Goal: Task Accomplishment & Management: Complete application form

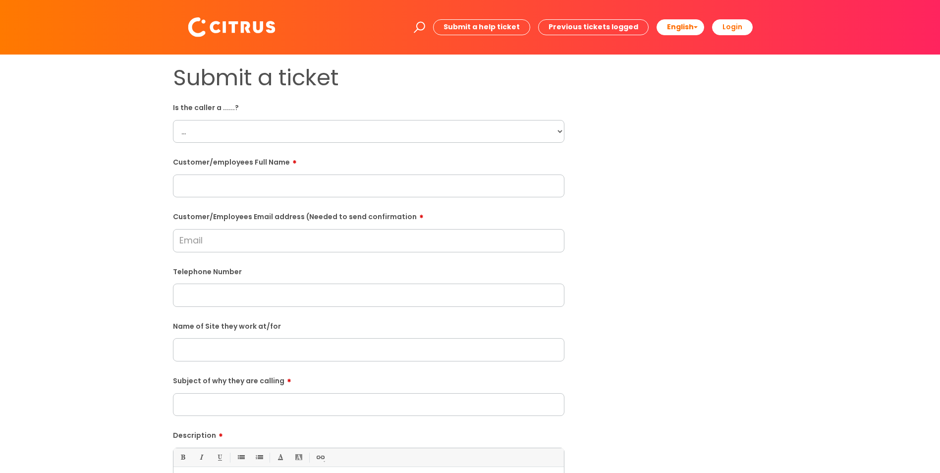
click at [269, 135] on select "... Citrus Customer Citrus Employee [DEMOGRAPHIC_DATA] Supplier" at bounding box center [369, 131] width 392 height 23
select select "Citrus Employee"
click at [173, 120] on select "... Citrus Customer Citrus Employee [DEMOGRAPHIC_DATA] Supplier" at bounding box center [369, 131] width 392 height 23
click at [220, 192] on input "text" at bounding box center [369, 185] width 392 height 23
paste input "[PERSON_NAME]"
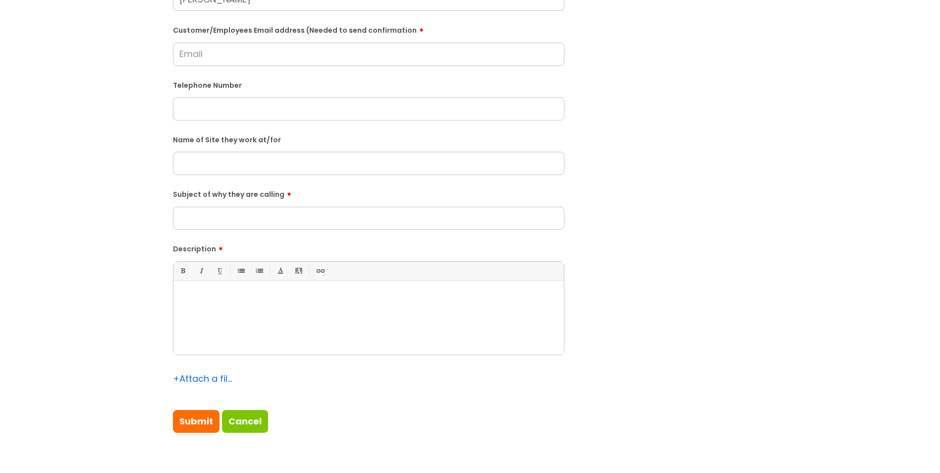
scroll to position [248, 0]
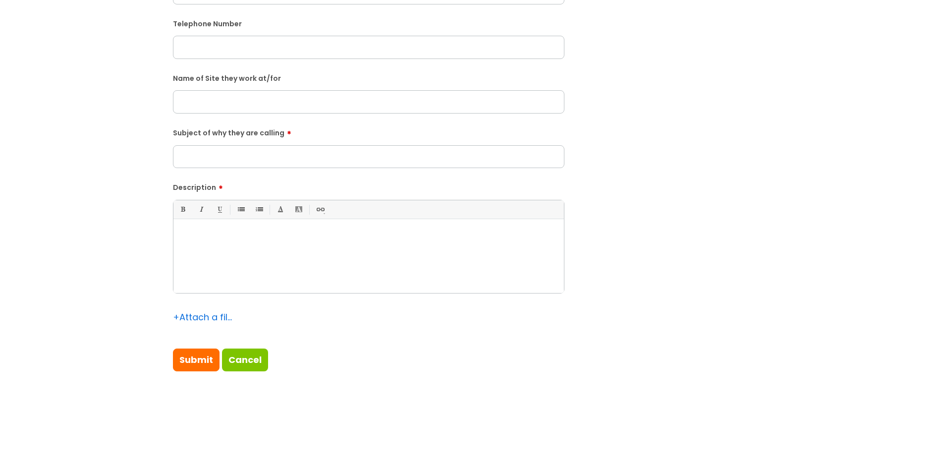
type input "[PERSON_NAME]"
click at [246, 248] on div at bounding box center [368, 258] width 391 height 68
click at [253, 156] on input "Subject of why they are calling" at bounding box center [369, 156] width 392 height 23
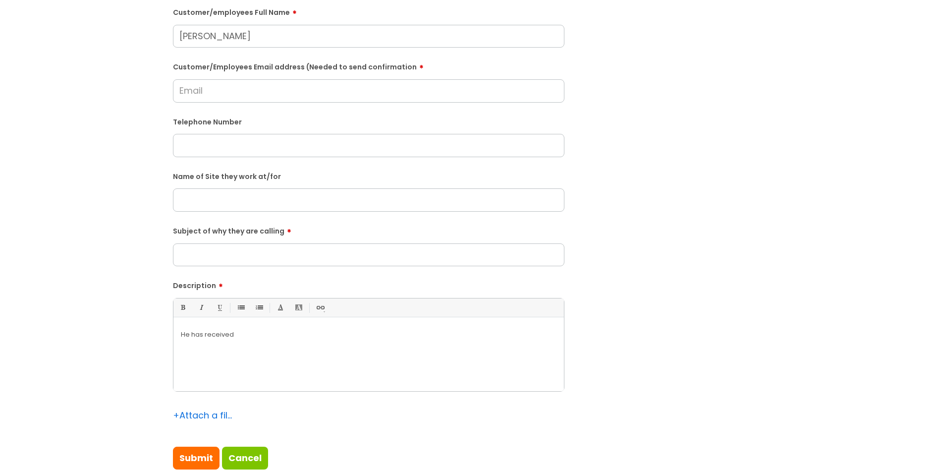
scroll to position [149, 0]
click at [230, 196] on input "text" at bounding box center [369, 200] width 392 height 23
type input "Elsmere"
click at [217, 146] on input "text" at bounding box center [369, 146] width 392 height 23
paste input "07747443696"
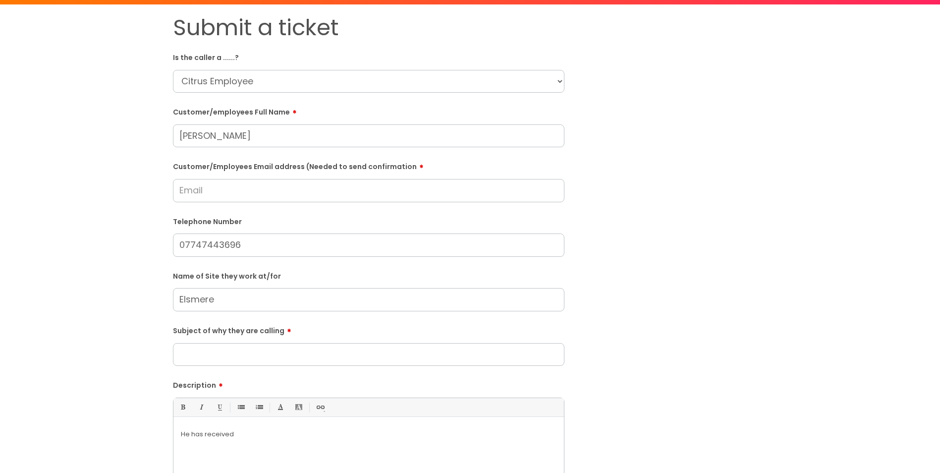
scroll to position [50, 0]
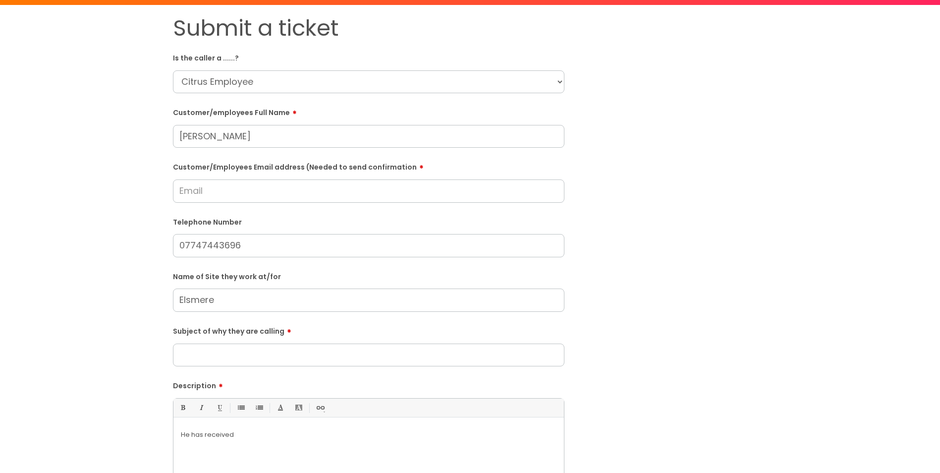
type input "07747443696"
click at [223, 186] on input "Customer/Employees Email address (Needed to send confirmation" at bounding box center [369, 190] width 392 height 23
click at [206, 190] on input "[EMAIL_ADDRESS][DOMAIN_NAME]" at bounding box center [369, 190] width 392 height 23
type input "[EMAIL_ADDRESS][DOMAIN_NAME]"
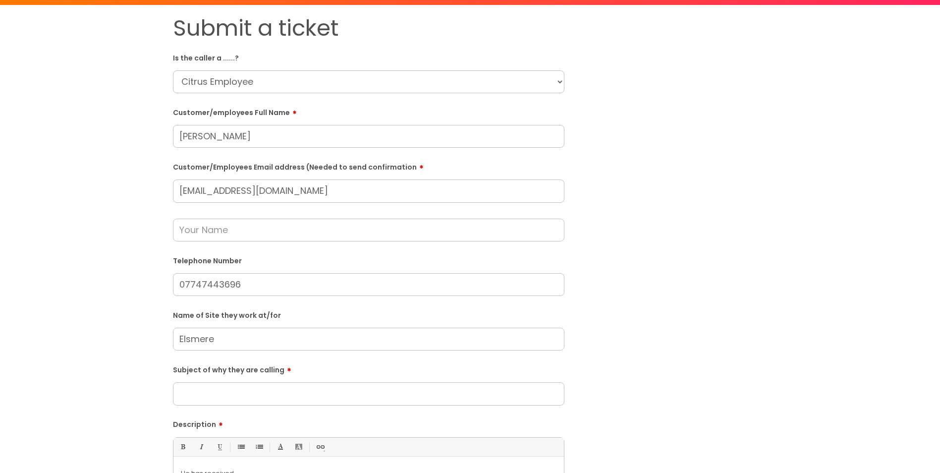
drag, startPoint x: 227, startPoint y: 342, endPoint x: 122, endPoint y: 338, distance: 105.1
click at [122, 338] on div "Submit a ticket Is the caller a ......? ... Citrus Customer Citrus Employee [DE…" at bounding box center [470, 320] width 920 height 610
paste input "Aylesbury"
type input "Aylesbury"
click at [223, 229] on input "text" at bounding box center [369, 230] width 392 height 23
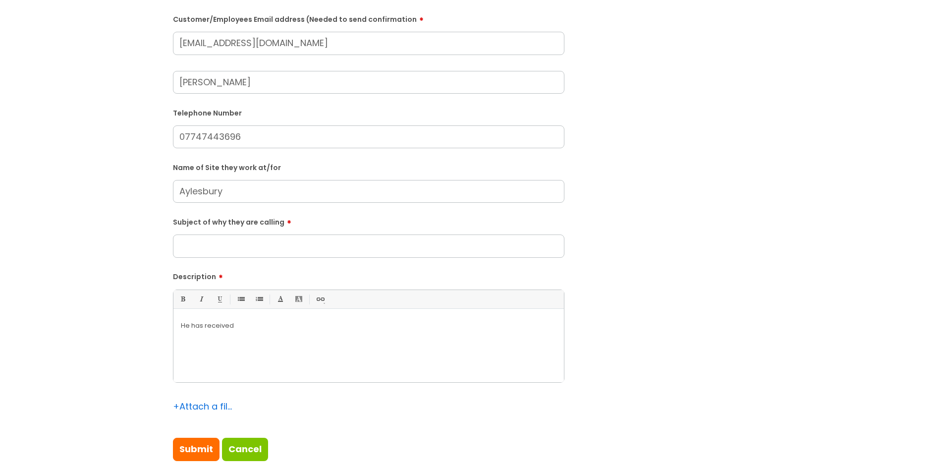
scroll to position [198, 0]
type input "[PERSON_NAME]"
click at [231, 242] on input "Subject of why they are calling" at bounding box center [369, 244] width 392 height 23
type input "Clock out issue"
click at [240, 325] on p "He has received" at bounding box center [369, 324] width 376 height 9
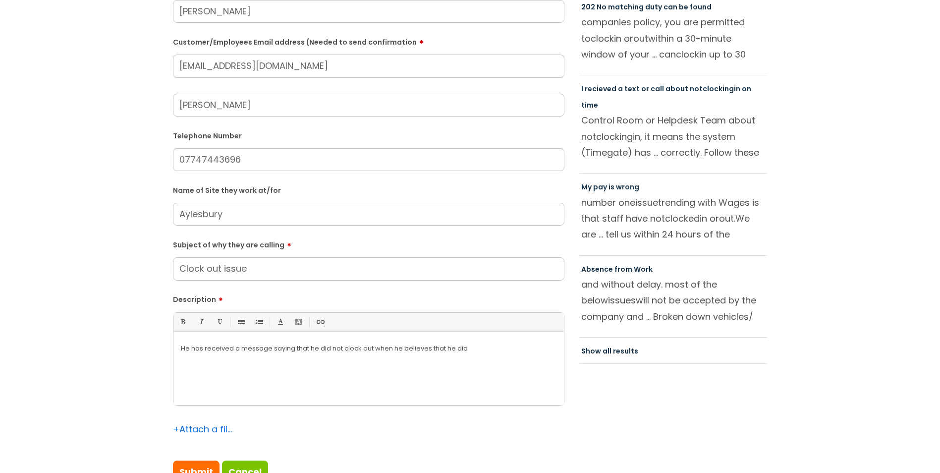
scroll to position [396, 0]
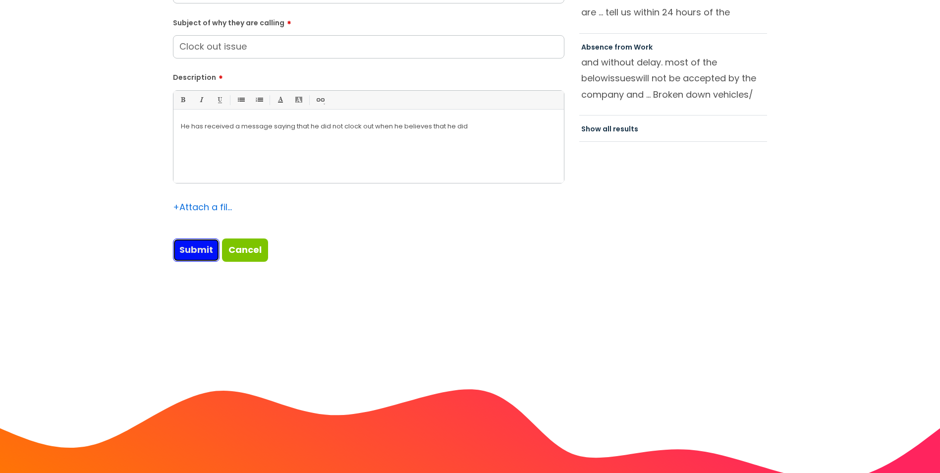
click at [202, 246] on input "Submit" at bounding box center [196, 249] width 47 height 23
type input "Please Wait..."
